Goal: Information Seeking & Learning: Learn about a topic

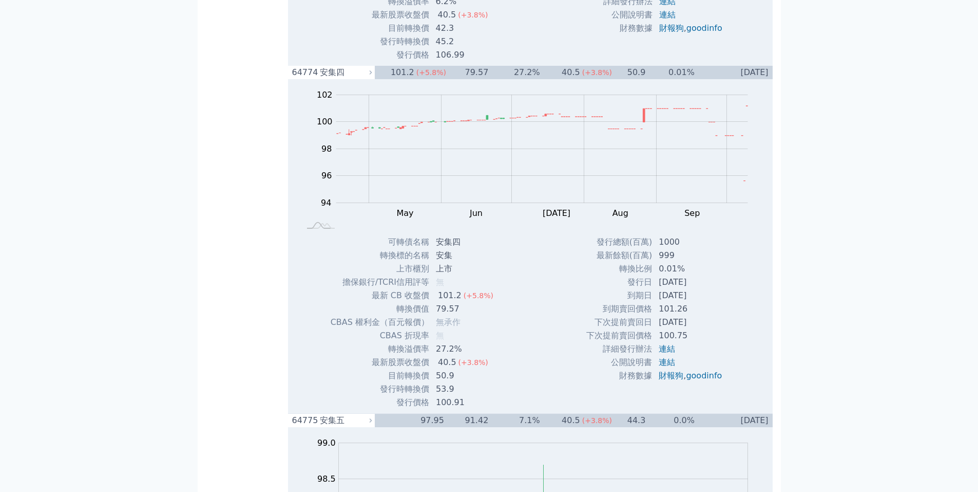
scroll to position [6886, 0]
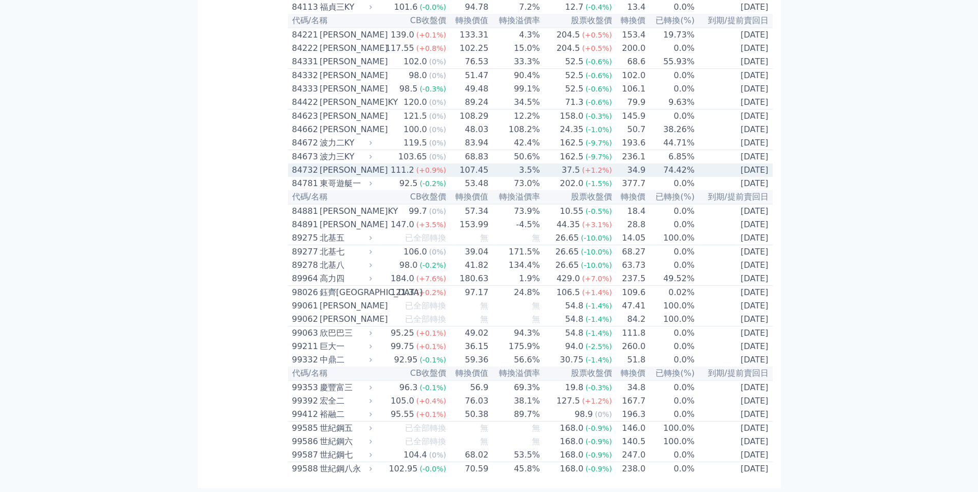
click at [341, 176] on div "[PERSON_NAME]" at bounding box center [345, 170] width 50 height 12
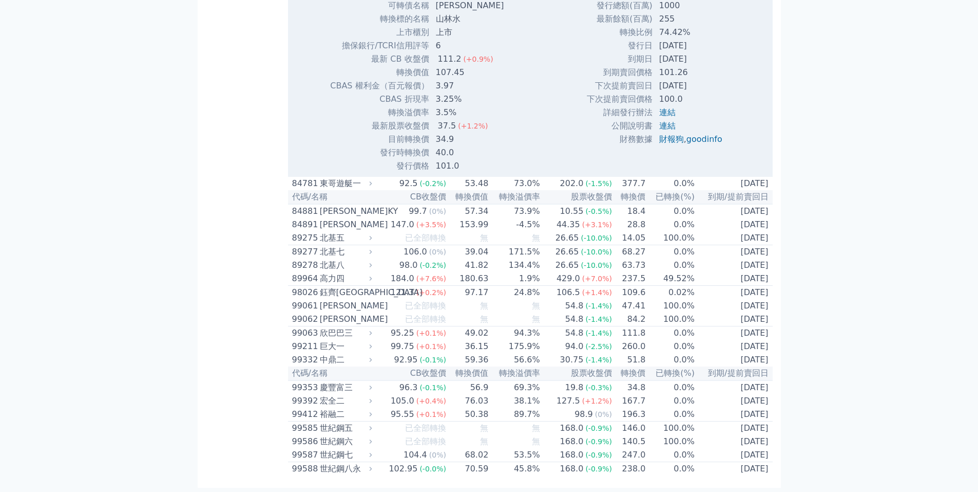
scroll to position [2254, 0]
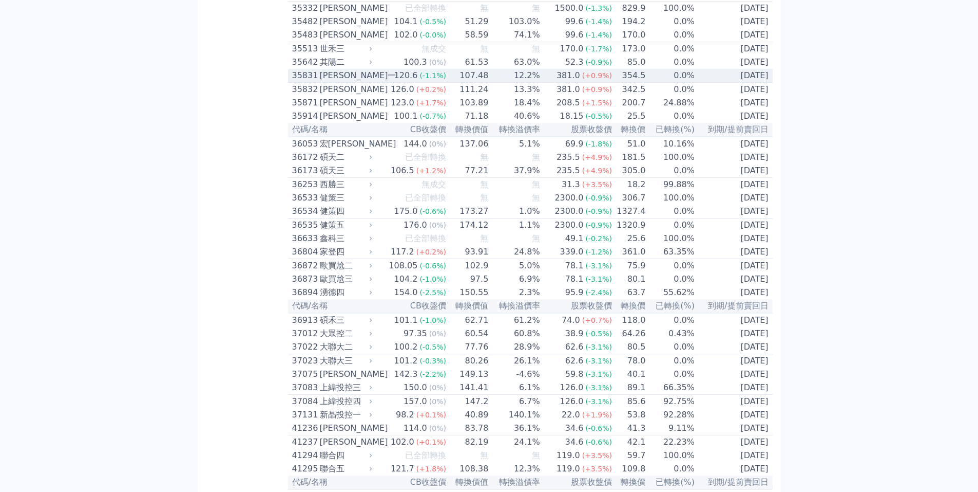
scroll to position [5404, 0]
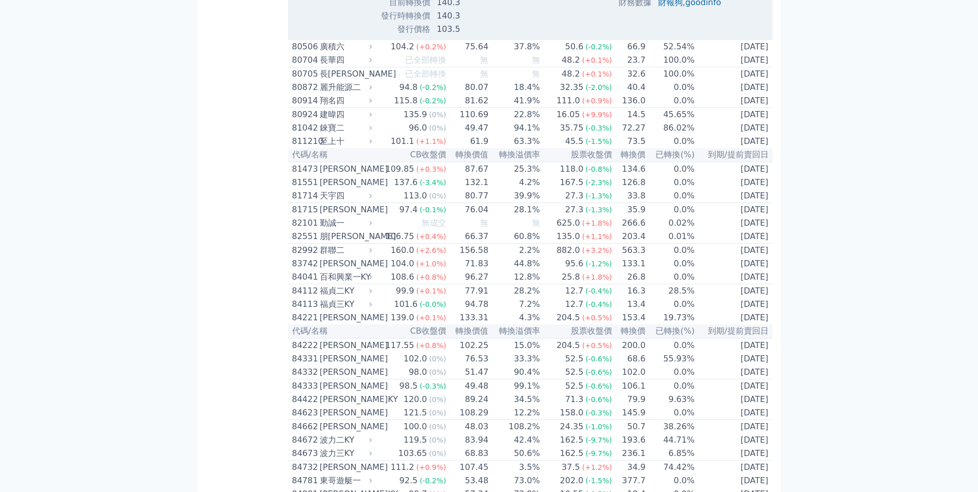
scroll to position [4733, 0]
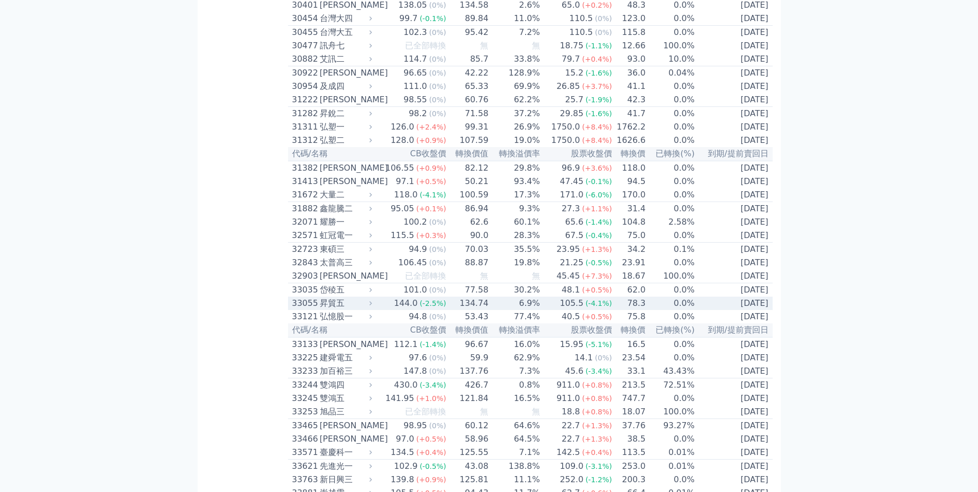
scroll to position [5373, 0]
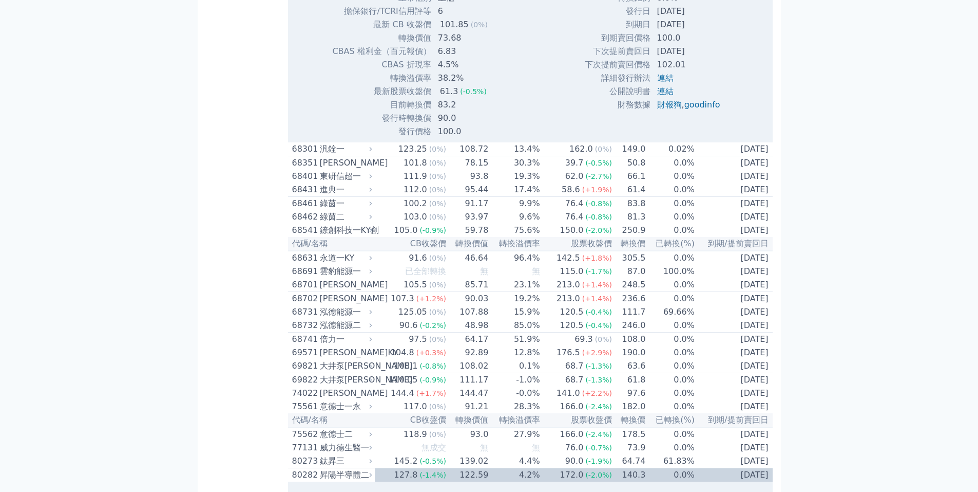
scroll to position [5475, 0]
